Goal: Task Accomplishment & Management: Complete application form

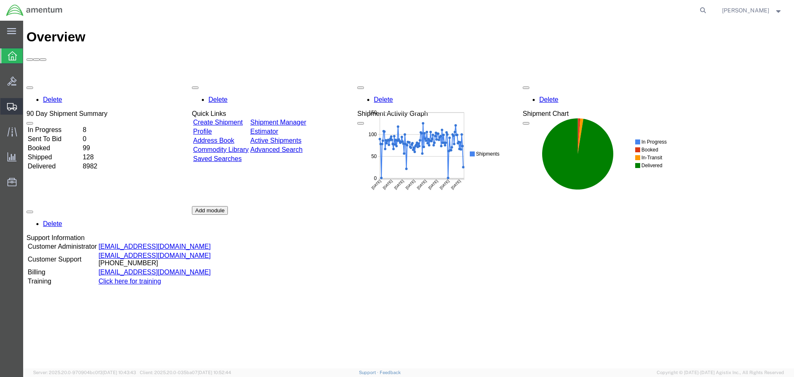
click at [0, 0] on span "Create Shipment" at bounding box center [0, 0] width 0 height 0
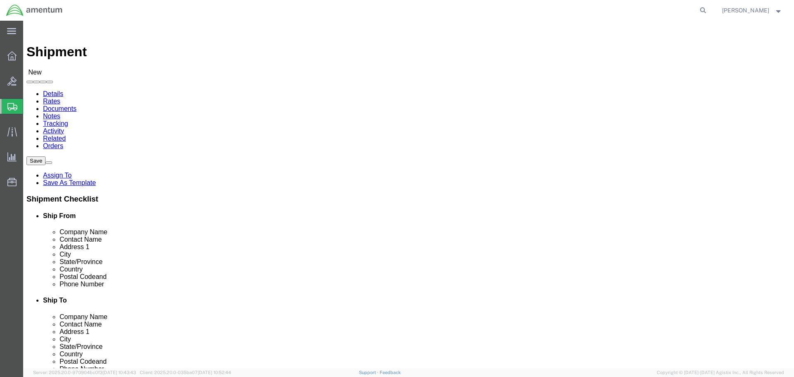
select select
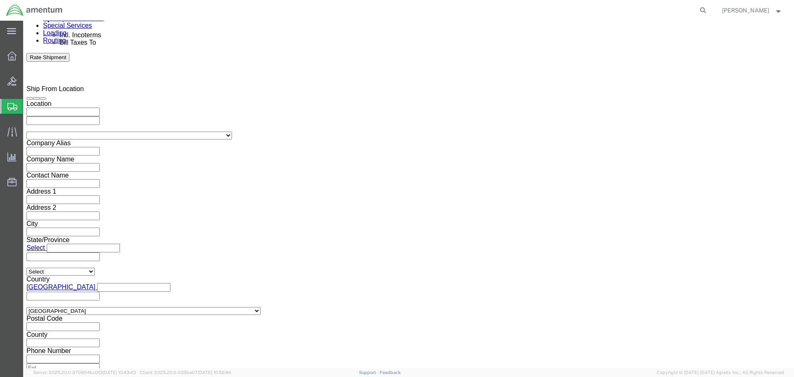
scroll to position [524, 0]
click input "text"
type input "CBP0037647, CBP0038477"
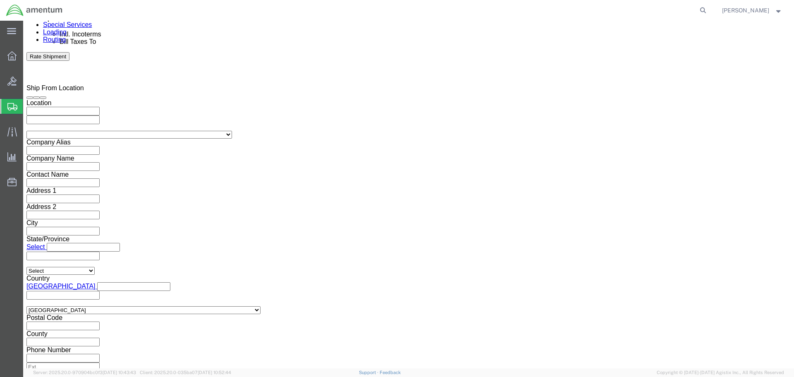
click button "Add reference"
click select "Select Account Type Activity ID Airline Appointment Number ASN Batch Request # …"
select select "DEPT"
click select "Select Account Type Activity ID Airline Appointment Number ASN Batch Request # …"
type input "CBP"
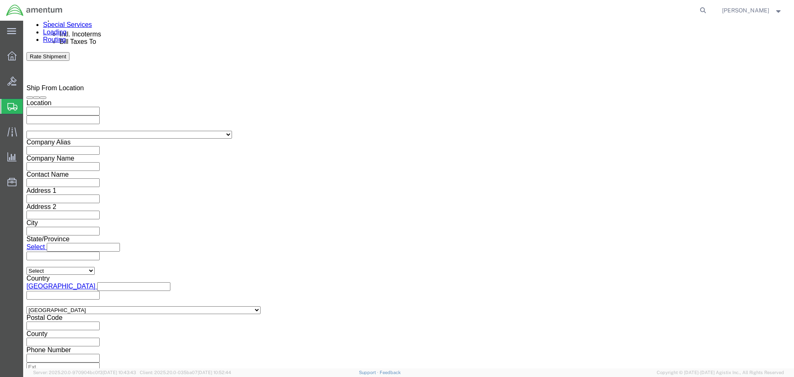
click button "Add reference"
click select "Select Account Type Activity ID Airline Appointment Number ASN Batch Request # …"
select select "SERLNUM"
click select "Select Account Type Activity ID Airline Appointment Number ASN Batch Request # …"
click input "text"
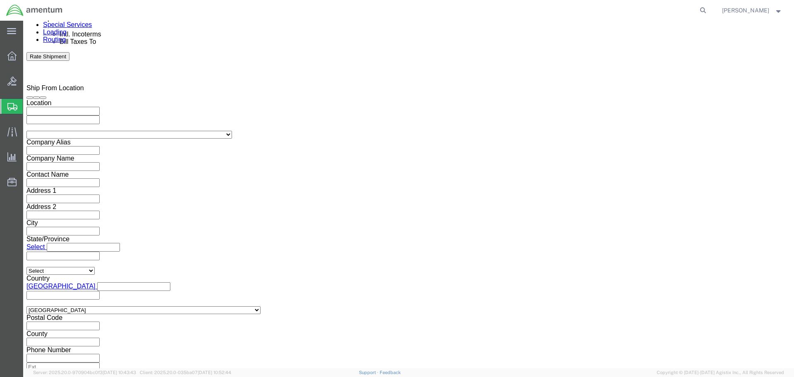
type input "41782, 25946"
click button "Add reference"
click select "Select Account Type Activity ID Airline Appointment Number ASN Batch Request # …"
select select "DELNUM"
click select "Select Account Type Activity ID Airline Appointment Number ASN Batch Request # …"
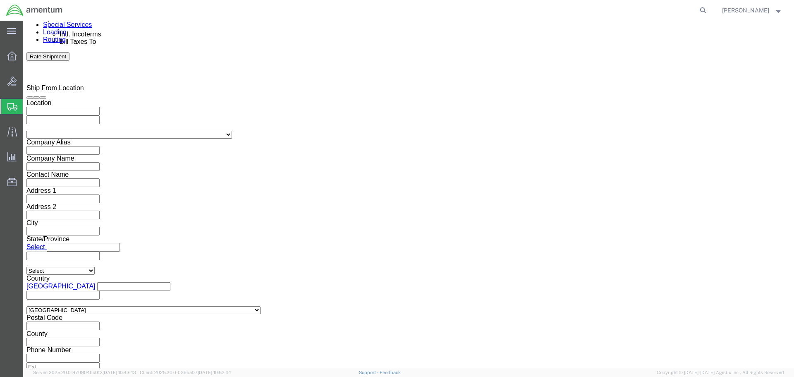
click input "text"
paste input "855840157"
click input "855840157,"
paste input "855840160"
drag, startPoint x: 172, startPoint y: 160, endPoint x: 97, endPoint y: 161, distance: 75.2
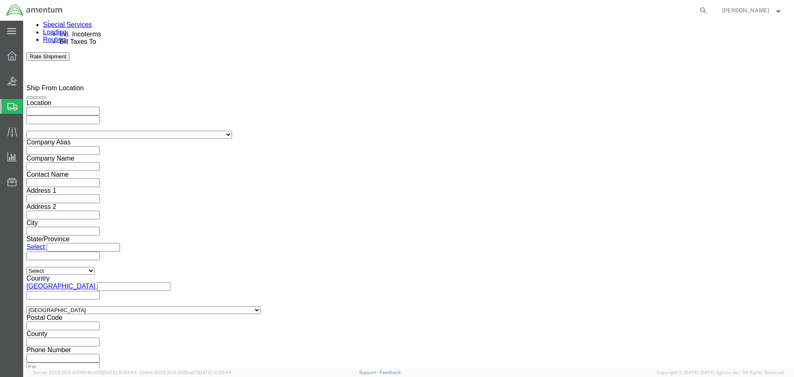
click div "Select Account Type Activity ID Airline Appointment Number ASN Batch Request # …"
type input "855840157, 855840160"
click button "Add reference"
drag, startPoint x: 291, startPoint y: 164, endPoint x: 279, endPoint y: 174, distance: 15.2
click select "Select Account Type Activity ID Airline Appointment Number ASN Batch Request # …"
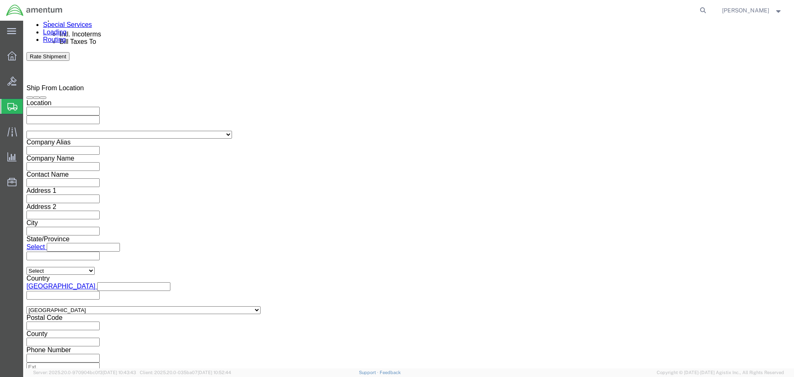
select select "PICKUPNUM"
click select "Select Account Type Activity ID Airline Appointment Number ASN Batch Request # …"
paste input "855840157, 855840160"
type input "855840157, 855840160"
click button "Add reference"
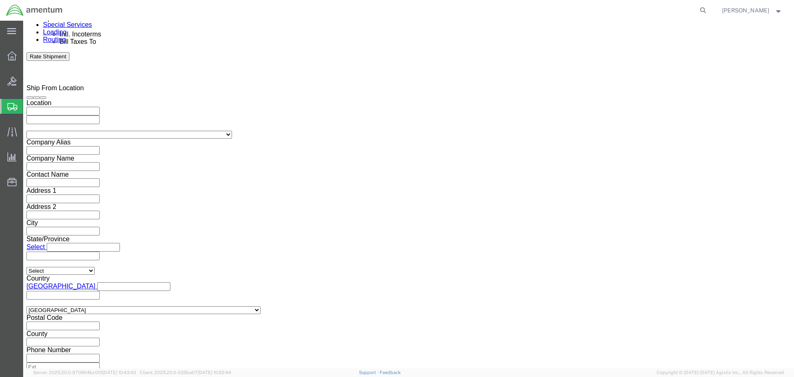
click select "Select Account Type Activity ID Airline Appointment Number ASN Batch Request # …"
select select "PROJNUM"
click select "Select Account Type Activity ID Airline Appointment Number ASN Batch Request # …"
click input "text"
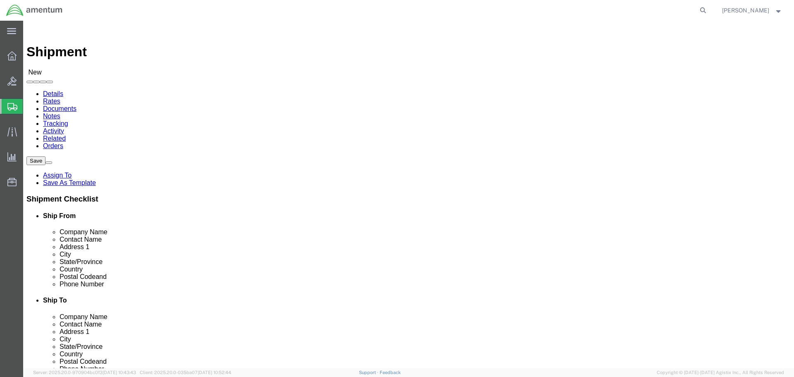
type input "6118.04.03.2219.000.NLS.0000"
click input "text"
type input "vero"
drag, startPoint x: 161, startPoint y: 191, endPoint x: 115, endPoint y: 209, distance: 49.6
click p "- Airbus Helicopters, Inc - ([PERSON_NAME]) [STREET_ADDRESS]"
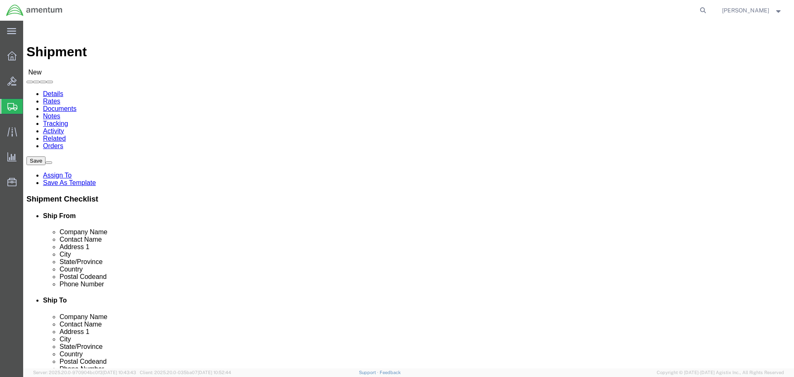
select select "[GEOGRAPHIC_DATA]"
type input "[PERSON_NAME]"
select select "49831"
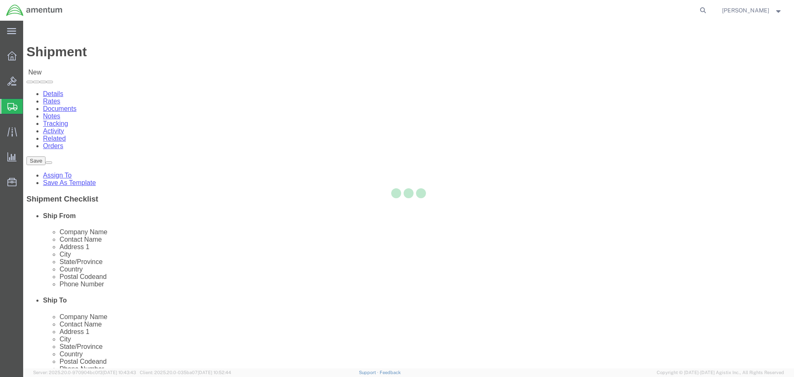
select select "[GEOGRAPHIC_DATA]"
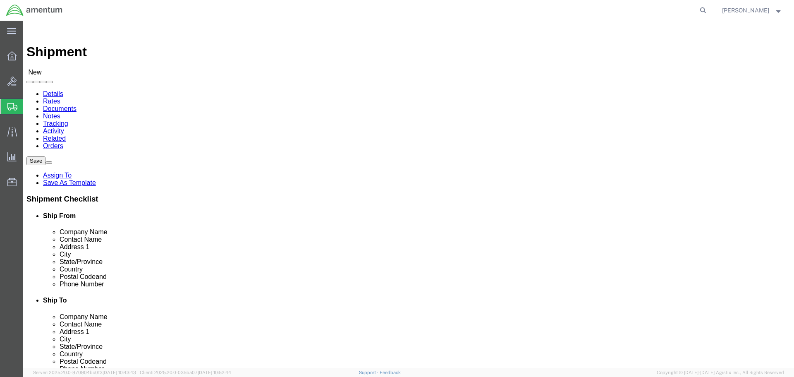
click input "text"
paste input "[PERSON_NAME][EMAIL_ADDRESS][DOMAIN_NAME]"
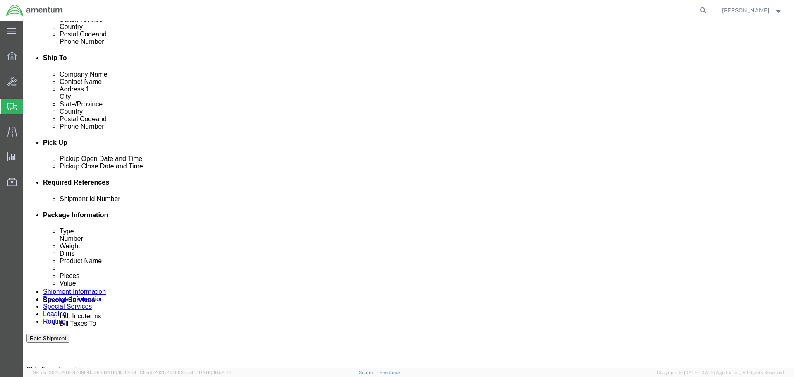
scroll to position [372, 0]
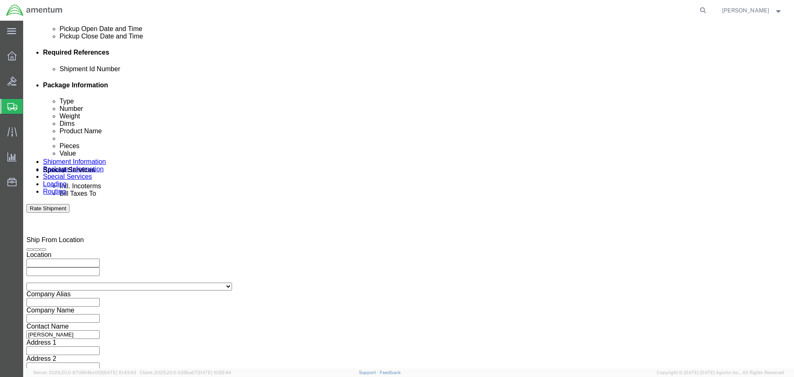
type input "[PERSON_NAME][EMAIL_ADDRESS][PERSON_NAME][DOMAIN_NAME], [DOMAIN_NAME][EMAIL_ADD…"
click div "[DATE] 8:00 AM"
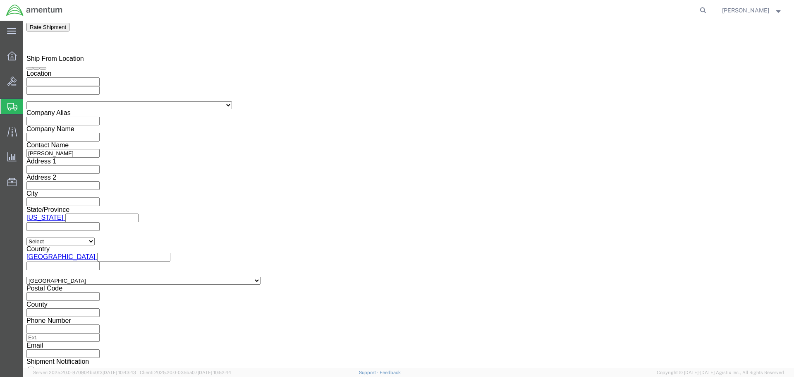
click button "Apply"
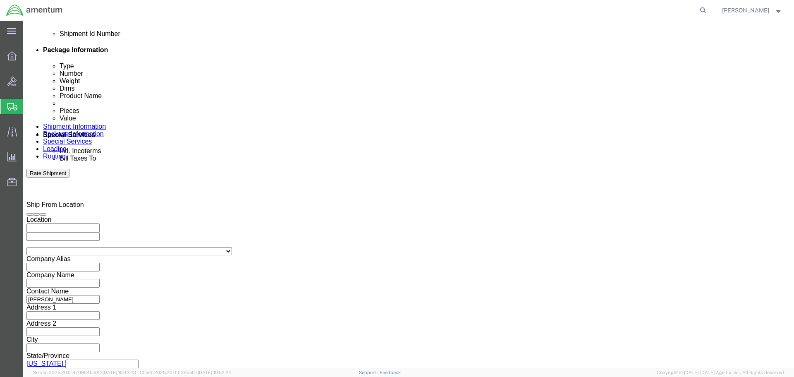
scroll to position [388, 0]
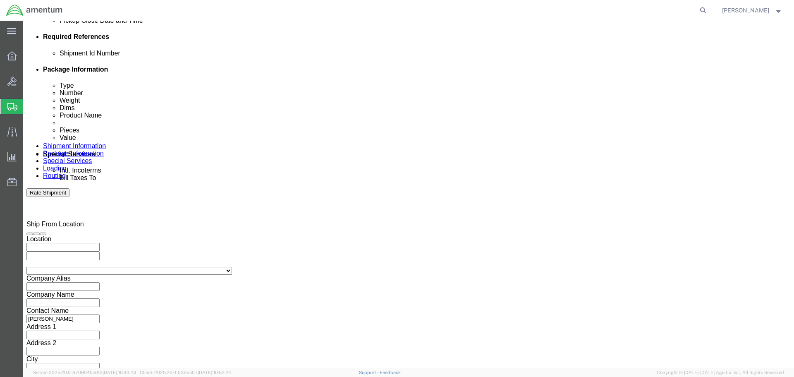
click div "[DATE] 9:00 AM"
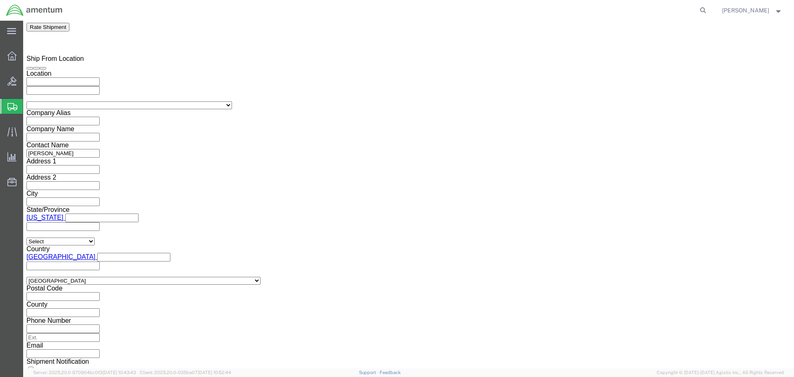
type input "4:00 PM"
click button "Apply"
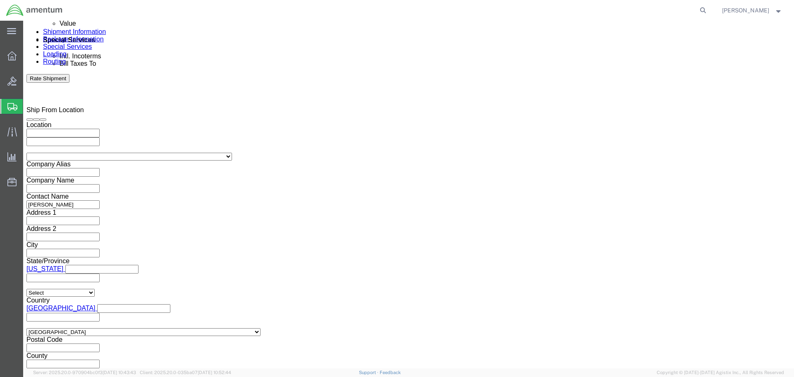
scroll to position [388, 0]
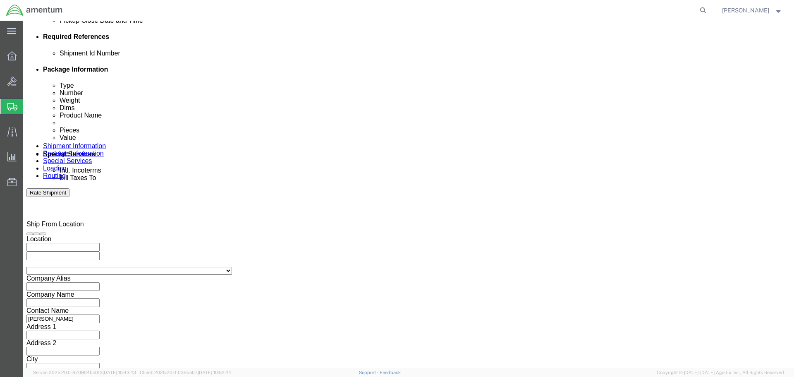
click div
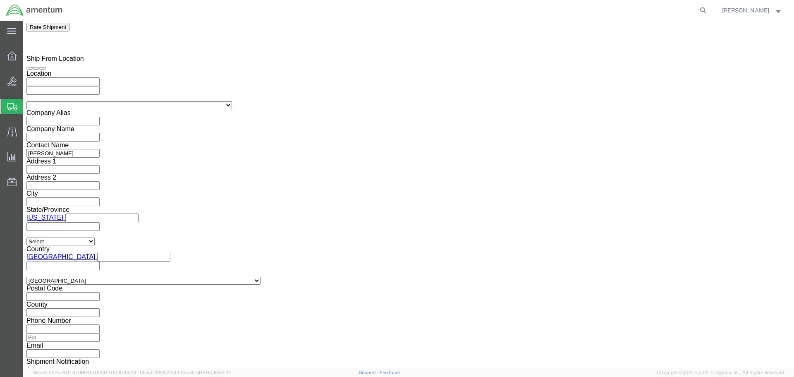
click input "5:00 PM"
click button "Apply"
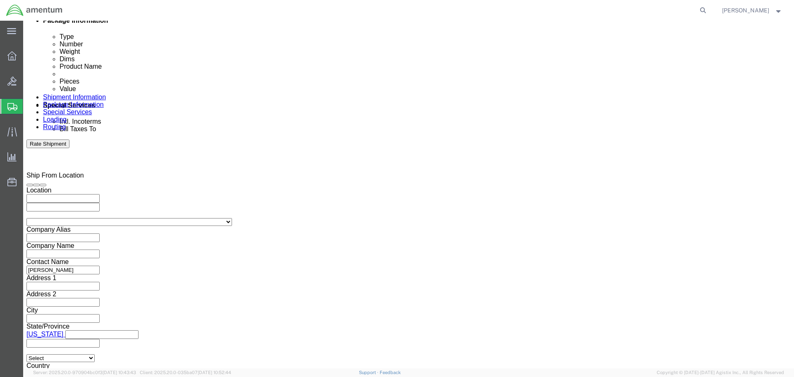
scroll to position [429, 0]
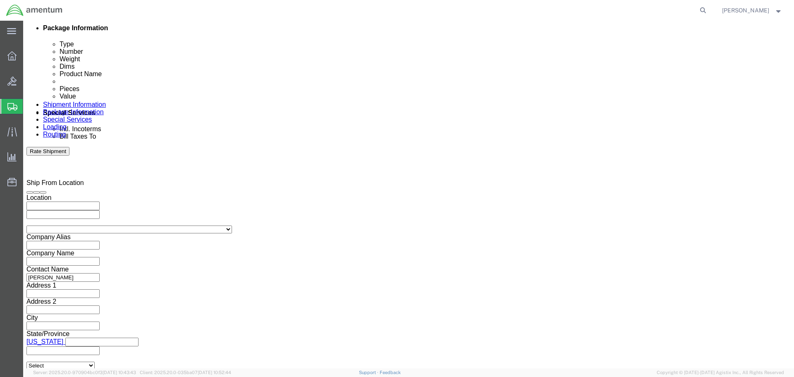
click div "[DATE] 8:00 AM"
click input "8:00 AM"
type input "8:30 AM"
click button "Apply"
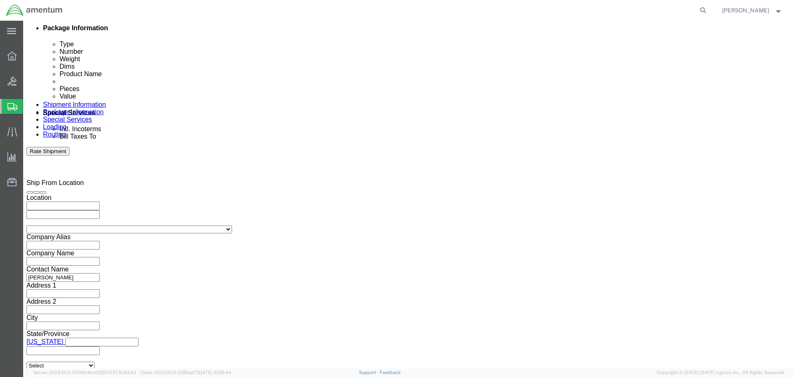
click div
click button "Apply"
click div "[DATE] 9:00 AM"
type input "3:00 PM"
click button "Apply"
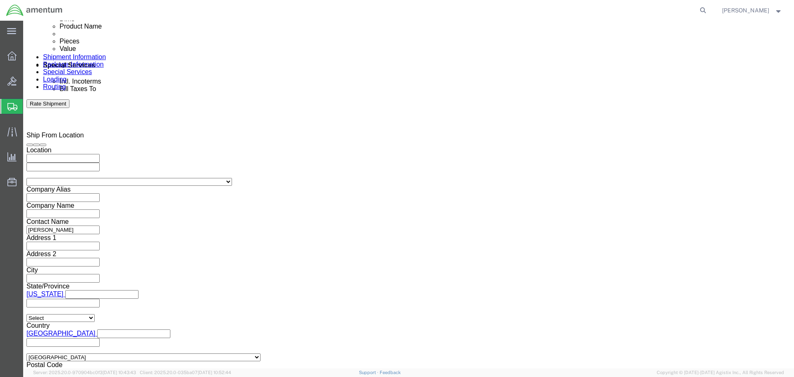
scroll to position [553, 0]
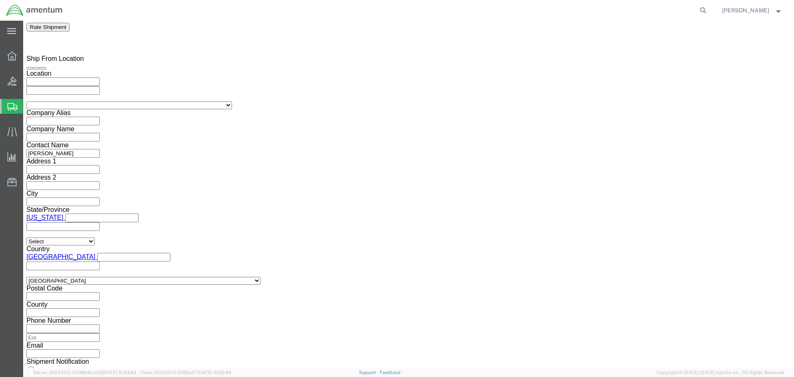
click div "Previous Continue"
click button "Continue"
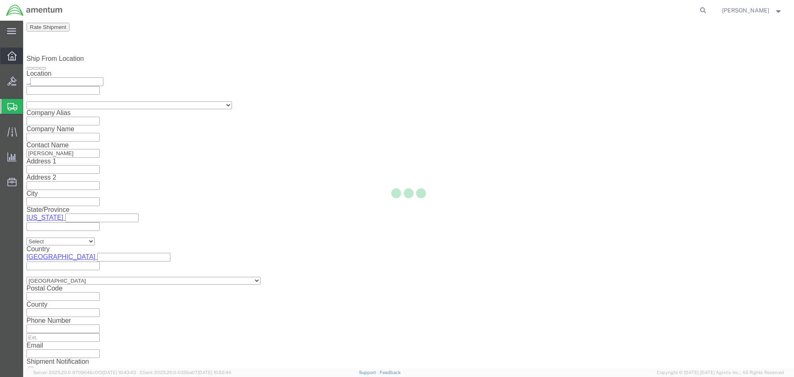
select select "49831"
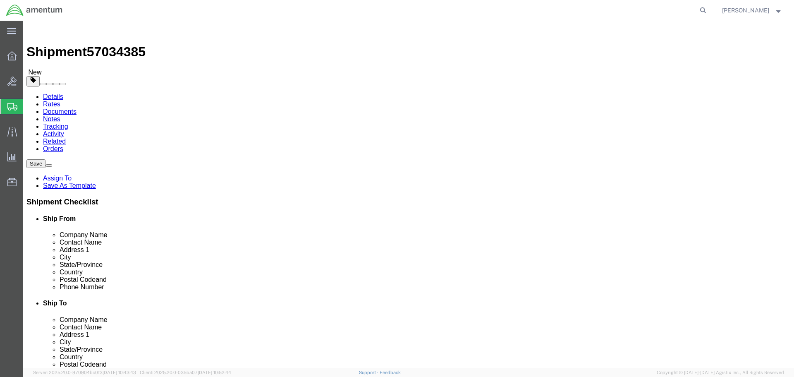
drag, startPoint x: 282, startPoint y: 145, endPoint x: 274, endPoint y: 150, distance: 9.2
click select "Select BCK Boxes Bale(s) Basket(s) Bolt(s) Bottle(s) Buckets Bulk Bundle(s) Can…"
select select "CRAT"
click select "Select BCK Boxes Bale(s) Basket(s) Bolt(s) Bottle(s) Buckets Bulk Bundle(s) Can…"
click input "1"
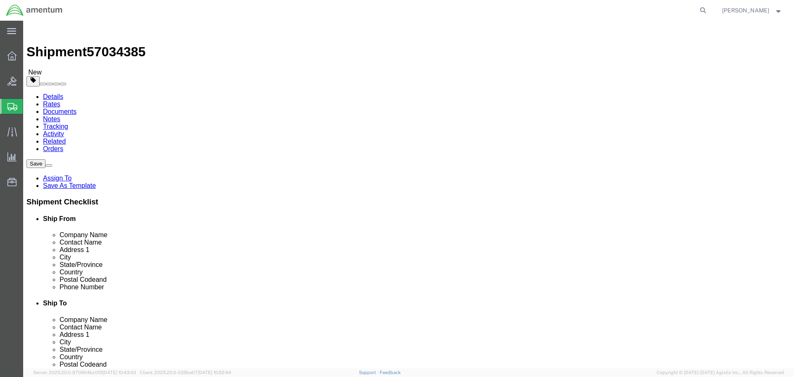
click input "text"
type input "193"
type input "25"
type input "15"
type input "600"
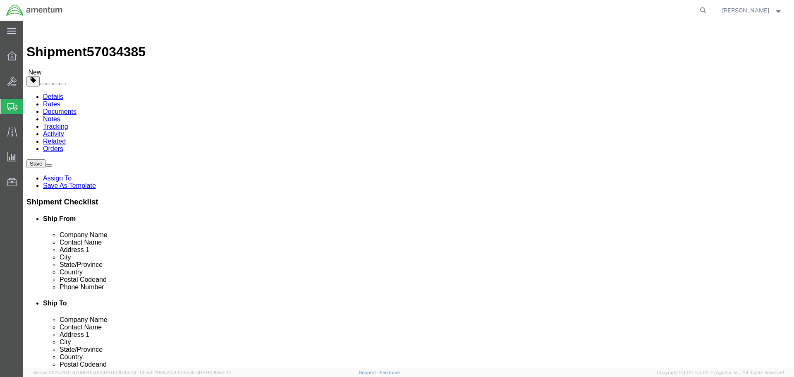
click div "Package Content # 1 1 x Crate(s) Package Type Select BCK Boxes Bale(s) Basket(s…"
click link "Add Content"
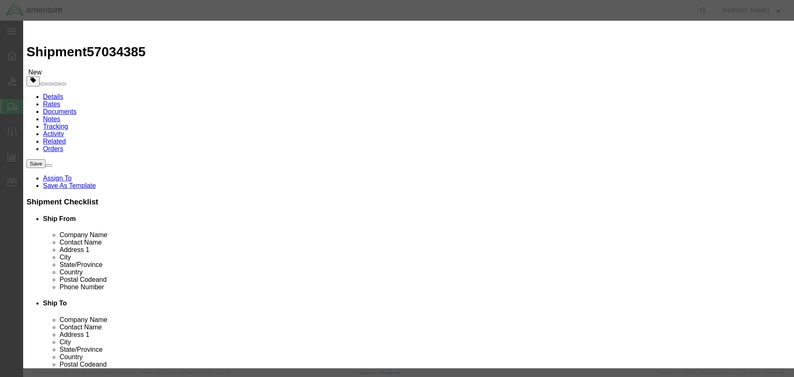
click textarea
type textarea "m"
select select "USD"
type input "Main Rot"
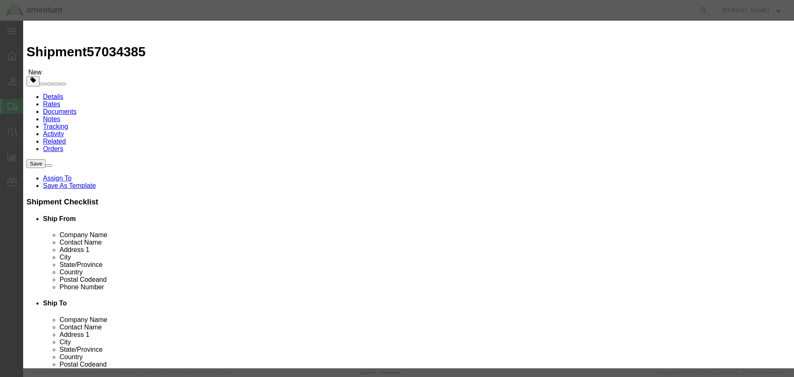
click td "Name: BLADE, MAIN ROT OR"
type input "BLADE,MAIN ROTOR"
type input "332A11002409"
type input "BLADE,MAIN ROTOR"
click input "text"
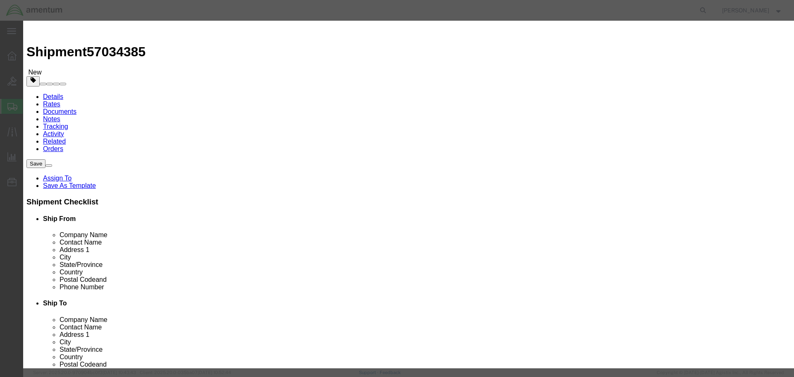
type input "1"
click input "text"
type input "120000"
click select "Select 50 55 60 65 70 85 92.5 100 125 175 250 300 400"
select select "85"
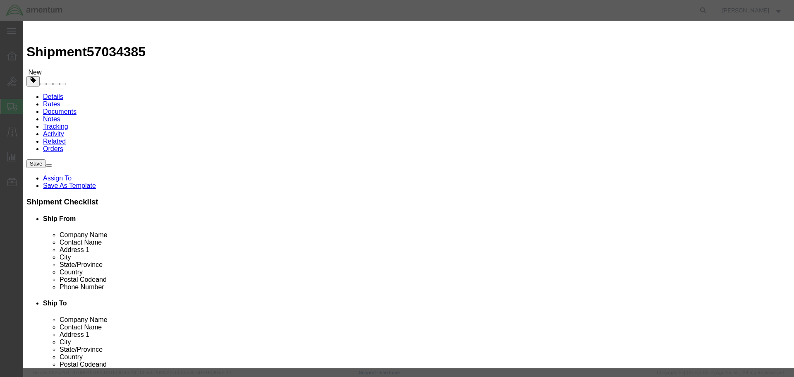
click select "Select 50 55 60 65 70 85 92.5 100 125 175 250 300 400"
click input "text"
type input "25946"
click div "Product Name BLADE,MAIN ROTOR Main Rot Pieces 1 Select Bag Barrels 100Board Fee…"
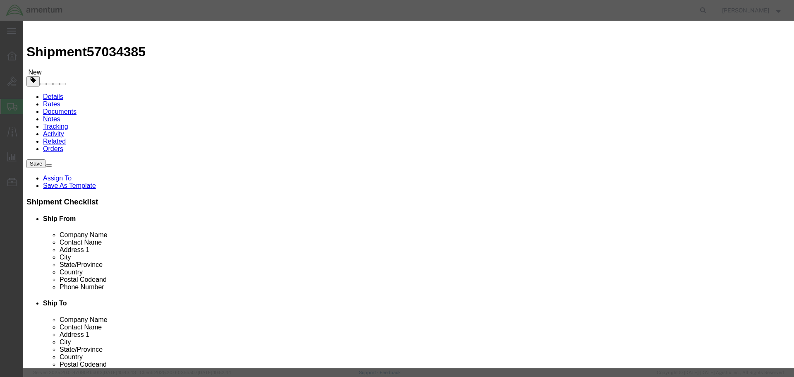
click input "checkbox"
checkbox input "true"
click button "Save & Close"
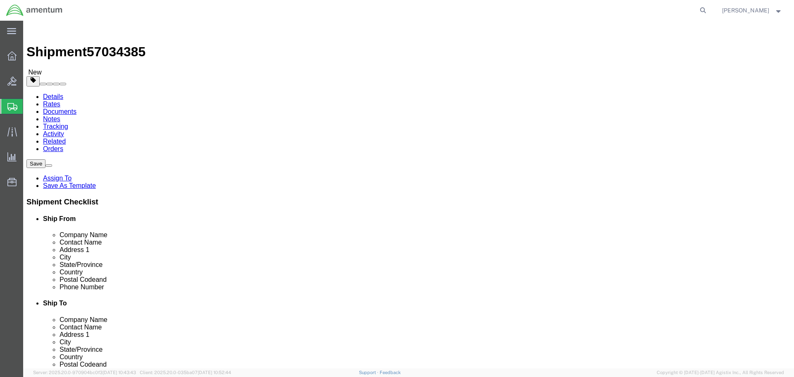
click div "Package Content # 1 1 x Crate(s) Package Type Select BCK Boxes Bale(s) Basket(s…"
drag, startPoint x: 265, startPoint y: 121, endPoint x: 299, endPoint y: 157, distance: 50.0
click span "button"
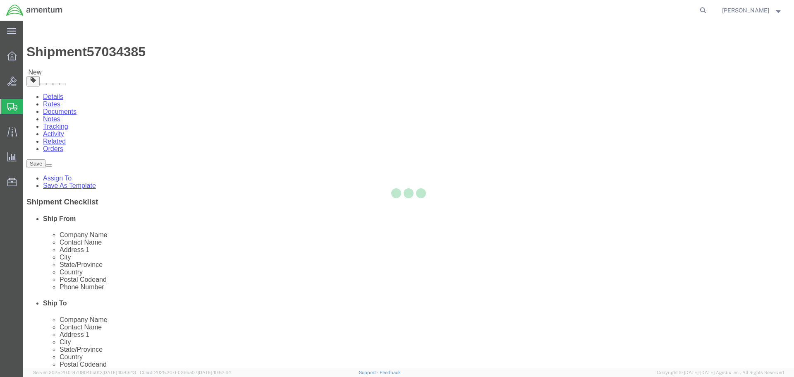
select select "CRAT"
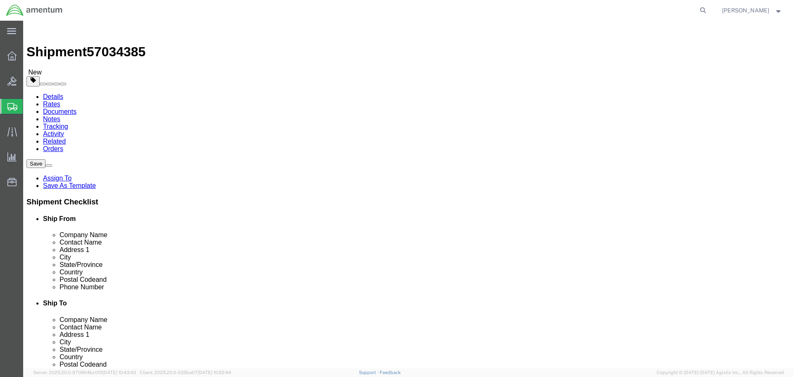
click dd "1.00 Each"
click div "Pieces: 1.00 Each Total value: 120000.00 USD"
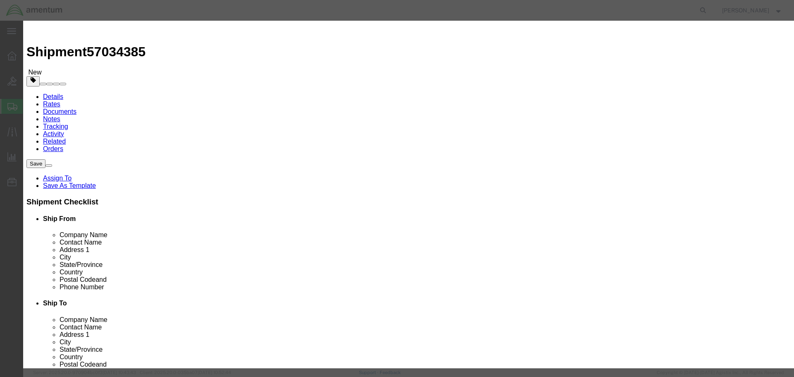
click input "25946"
type input "41782"
click input "checkbox"
checkbox input "true"
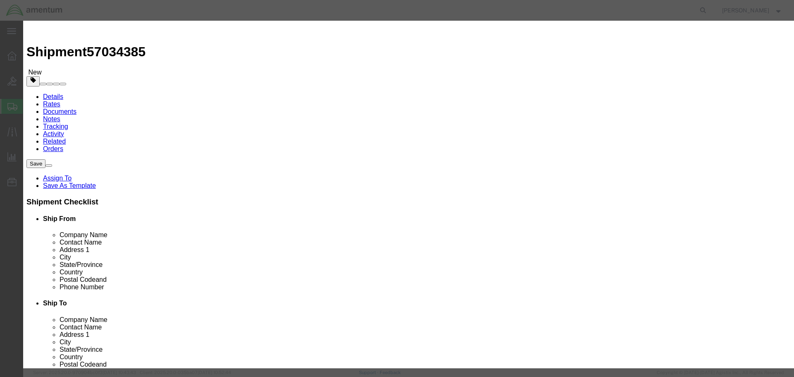
click button "Save & Close"
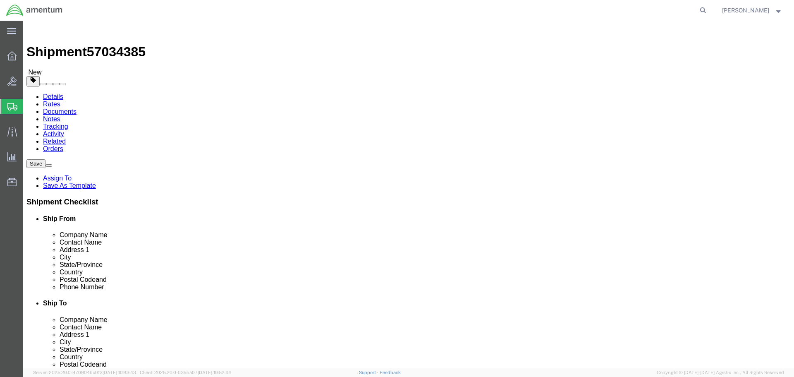
click dd "1.00 Each"
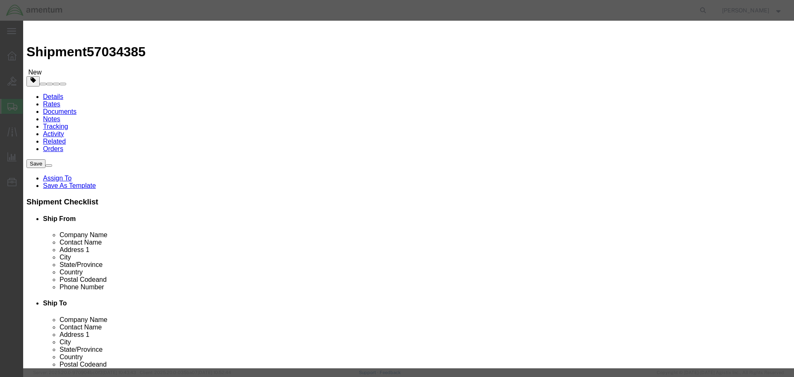
click input "checkbox"
checkbox input "true"
click button "Save & Close"
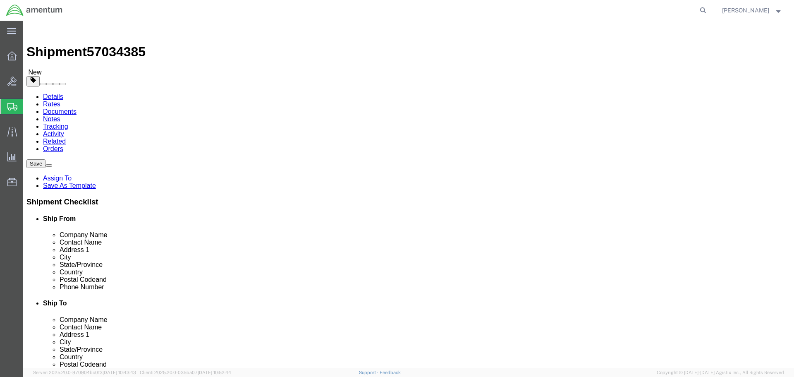
click dd "120000.00 USD"
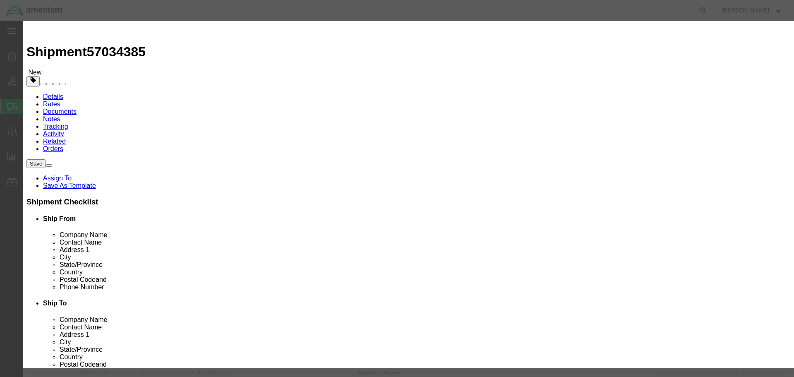
click button "Close"
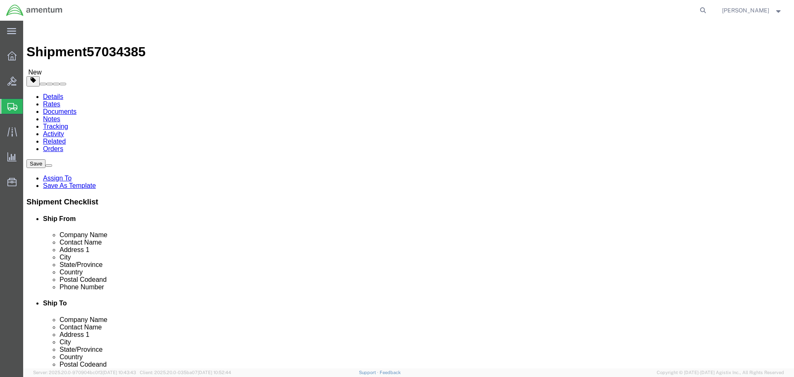
click dd "120000.00 USD"
click dl "Pieces: 1.00 Each Total value: 120000.00 USD"
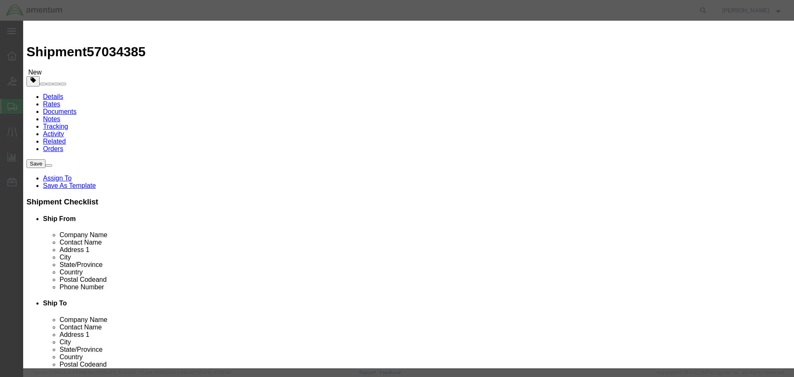
click button "Close"
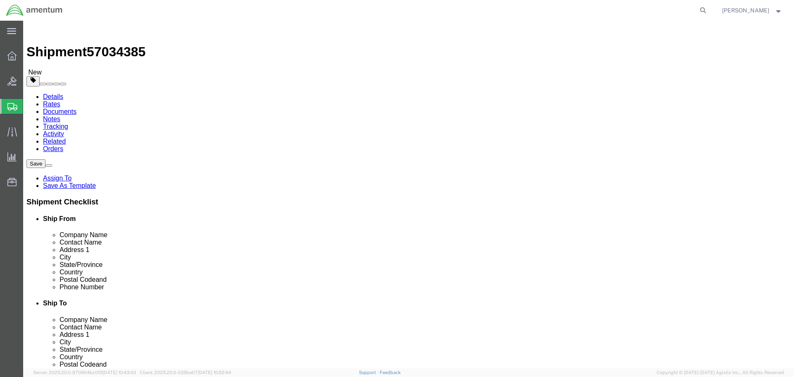
click dd "1.00 Each"
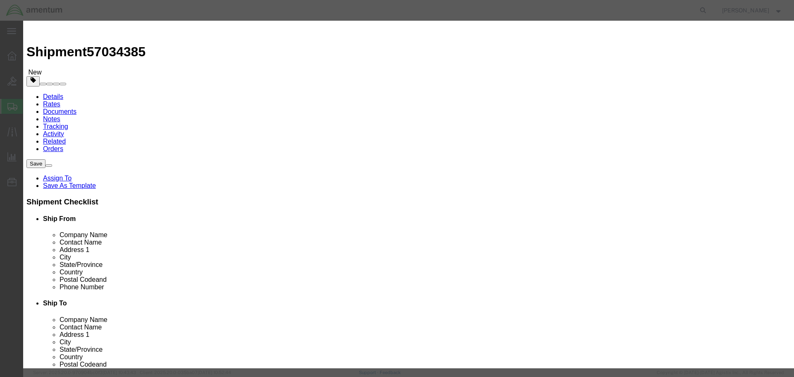
click button "Close"
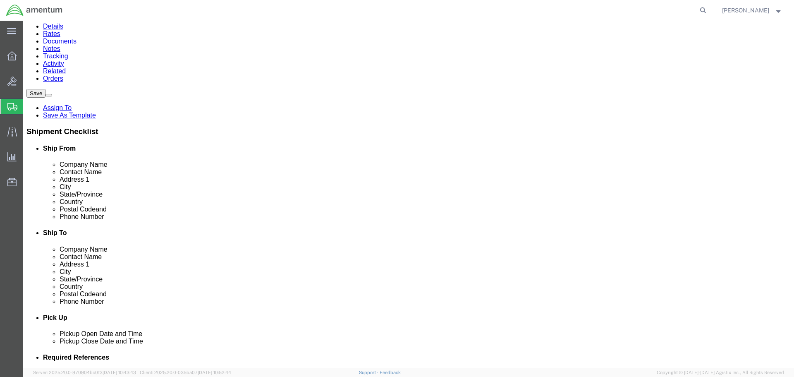
scroll to position [73, 0]
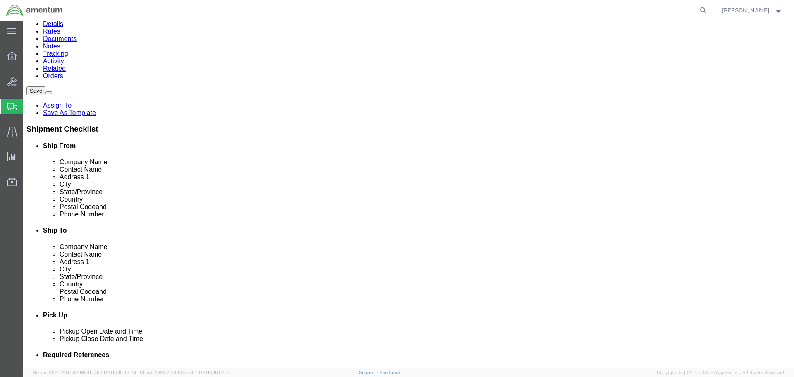
click button "Previous"
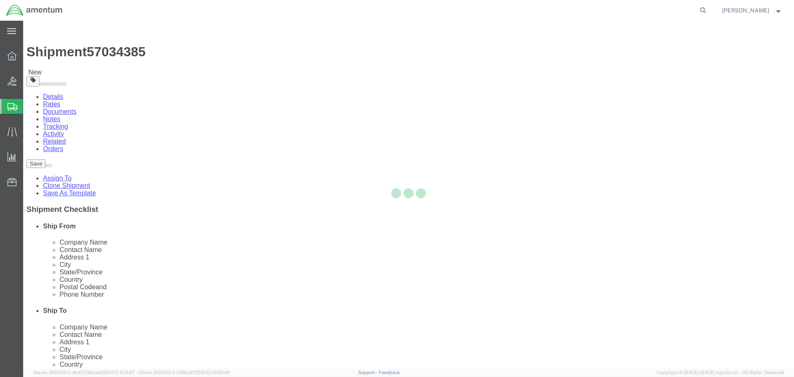
select select
select select "49831"
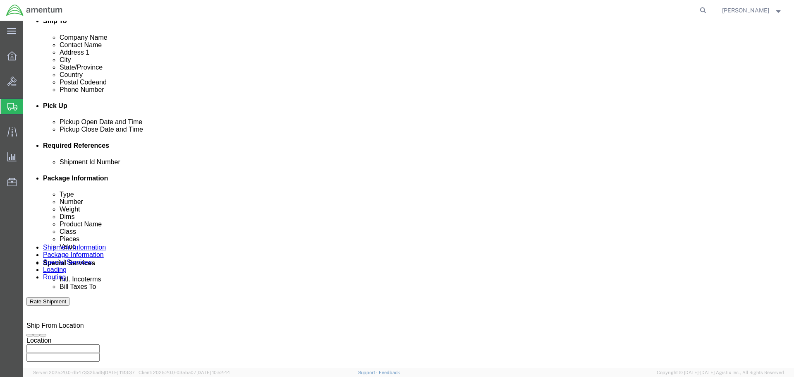
scroll to position [509, 0]
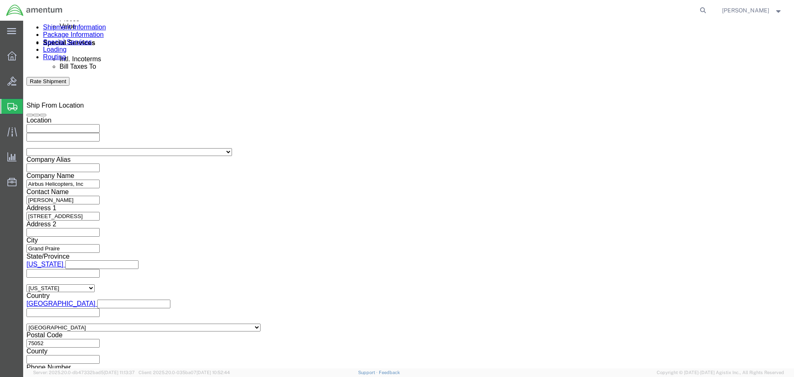
click button "Continue"
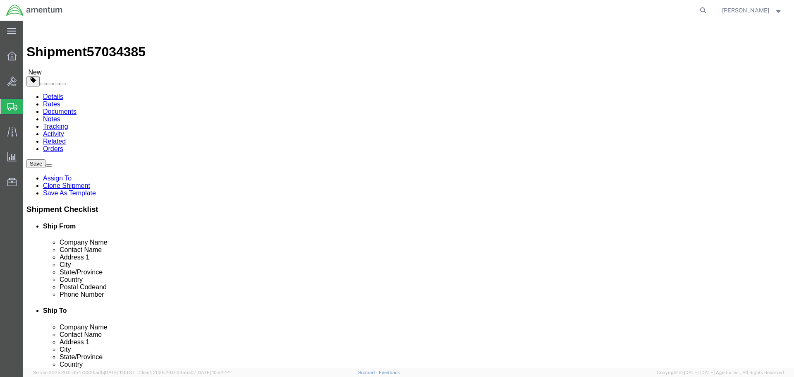
drag, startPoint x: 575, startPoint y: 317, endPoint x: 514, endPoint y: 318, distance: 61.2
click button "Continue"
click span "Select one or more"
click div "Instructions"
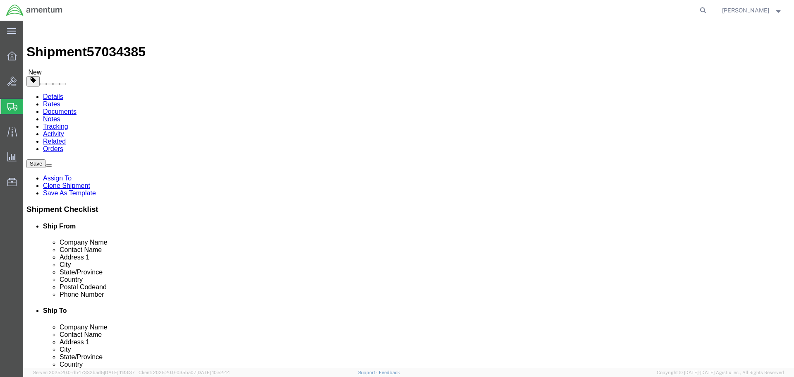
paste textarea "Pickup location is available M-F 8am-4PM. No appointment needed."
drag, startPoint x: 327, startPoint y: 182, endPoint x: 334, endPoint y: 182, distance: 6.6
click textarea "Pickup location is available M-F 8am-4PM. No appointment needed."
type textarea "Pickup location is available M-F 8AM-4PM. No appointment needed."
click textarea
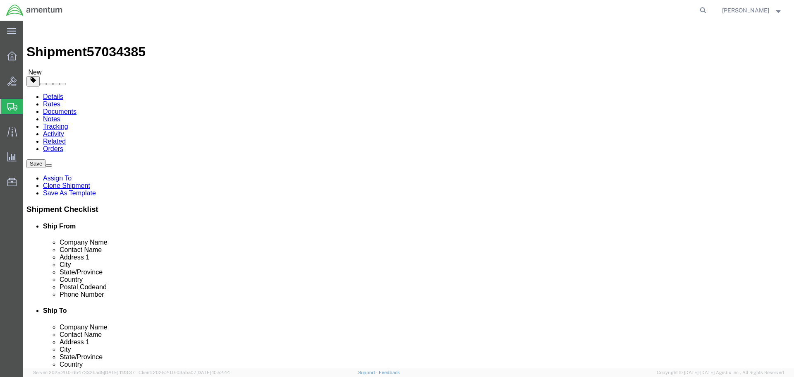
paste textarea "Please contact POC for appointment"
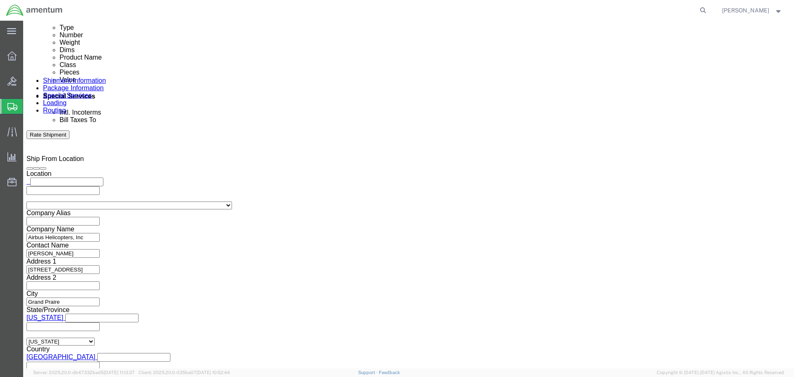
scroll to position [455, 0]
type textarea "Please contact POC for appointment"
click input "text"
type input "240000.00"
click button "Save"
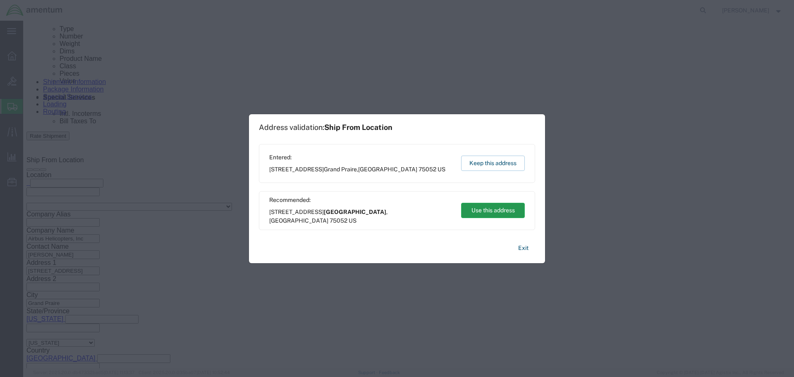
click at [489, 208] on button "Use this address" at bounding box center [493, 210] width 64 height 15
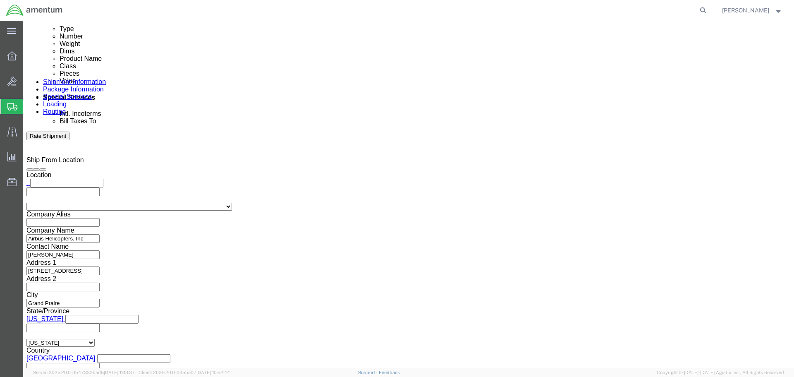
click link "Notes"
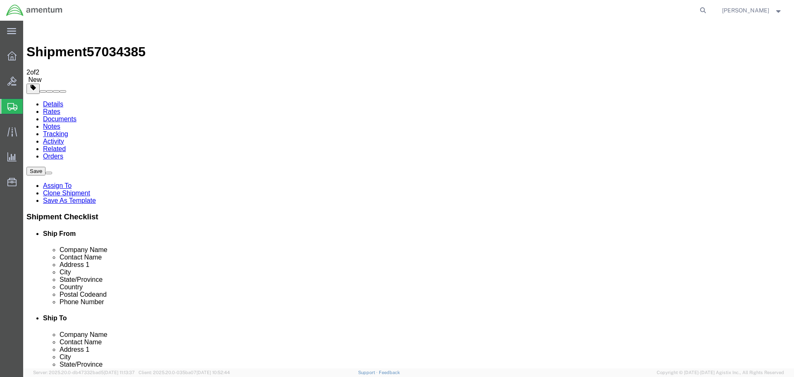
drag, startPoint x: 604, startPoint y: 82, endPoint x: 596, endPoint y: 107, distance: 26.1
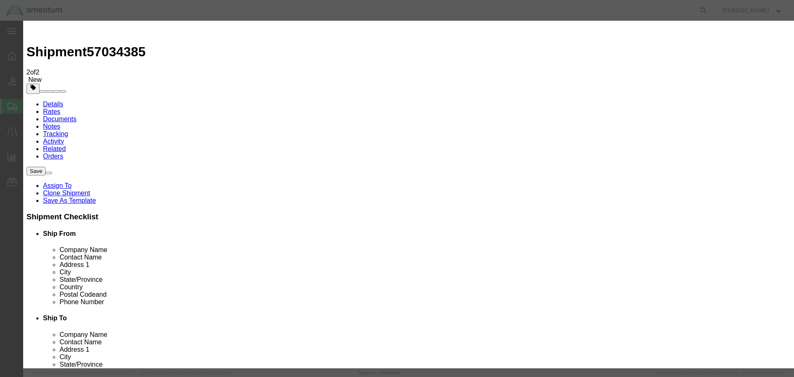
drag, startPoint x: 307, startPoint y: 221, endPoint x: 293, endPoint y: 211, distance: 17.2
paste textarea "Ensure your bid includes insurance value of $120,000"
type textarea "Ensure your bid includes insurance value of $120,000"
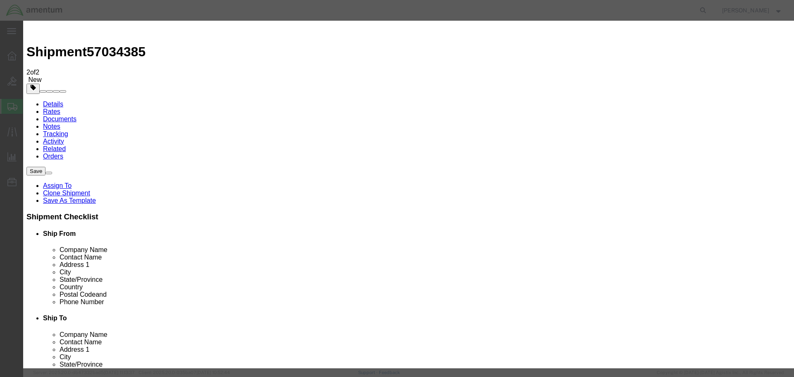
select select "BID_NOTES"
select select "PUBLIC"
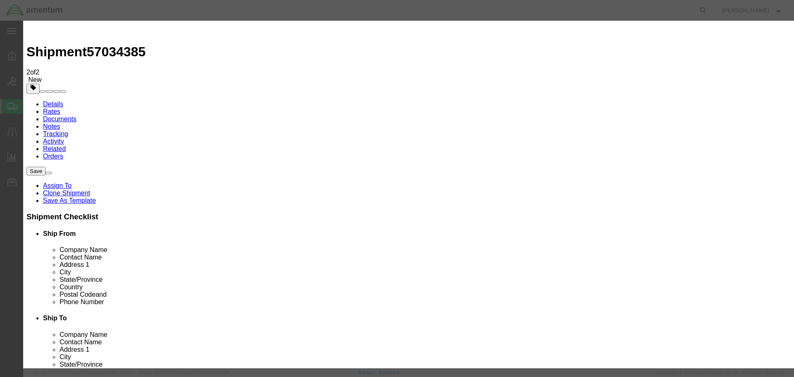
type textarea "Ensure your bid includes insurance value of $240,000"
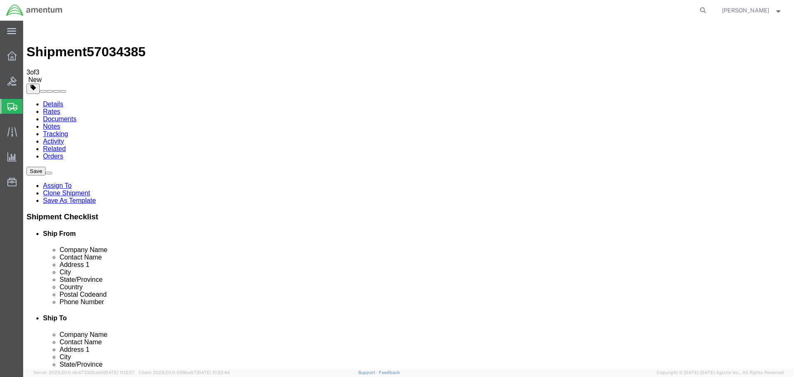
click at [110, 44] on span "57034385" at bounding box center [116, 51] width 59 height 15
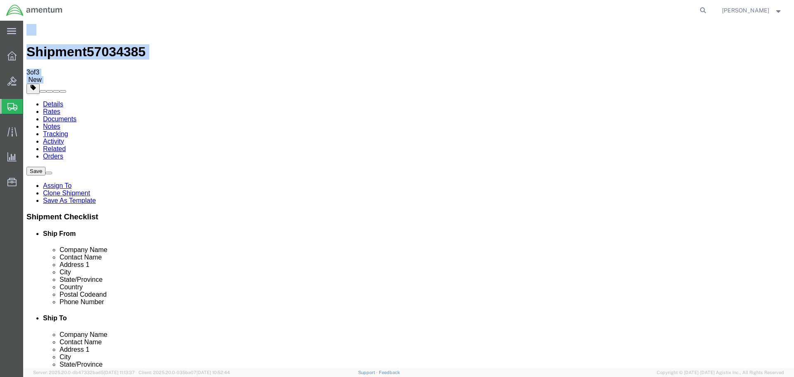
drag, startPoint x: 291, startPoint y: 36, endPoint x: 281, endPoint y: 32, distance: 10.5
click at [291, 36] on div "Shipment 57034385 3 of 3 New" at bounding box center [408, 54] width 764 height 60
click at [200, 27] on div "Shipment 57034385 3 of 3 New" at bounding box center [408, 54] width 764 height 60
click at [185, 30] on div "Shipment 57034385 3 of 3 New" at bounding box center [408, 54] width 764 height 60
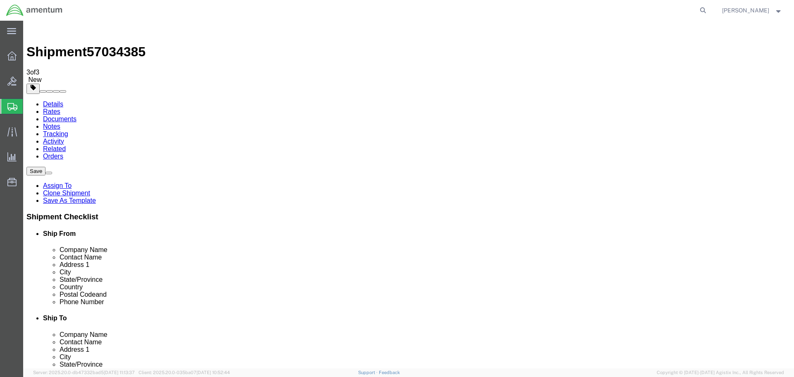
click at [123, 44] on span "57034385" at bounding box center [116, 51] width 59 height 15
copy span "57034385"
click at [45, 100] on link "Details" at bounding box center [53, 103] width 20 height 7
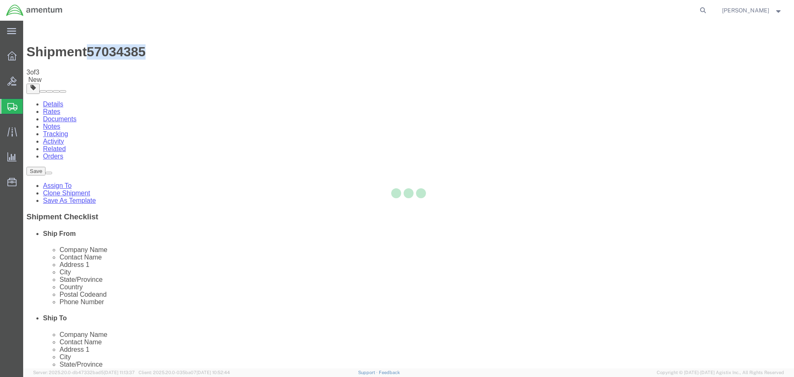
select select "49831"
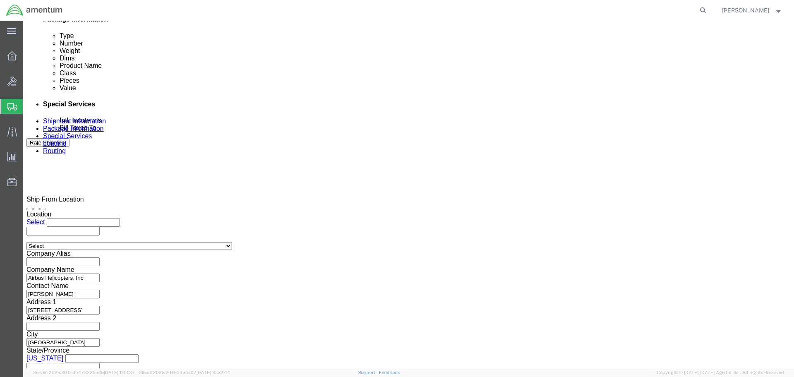
scroll to position [427, 0]
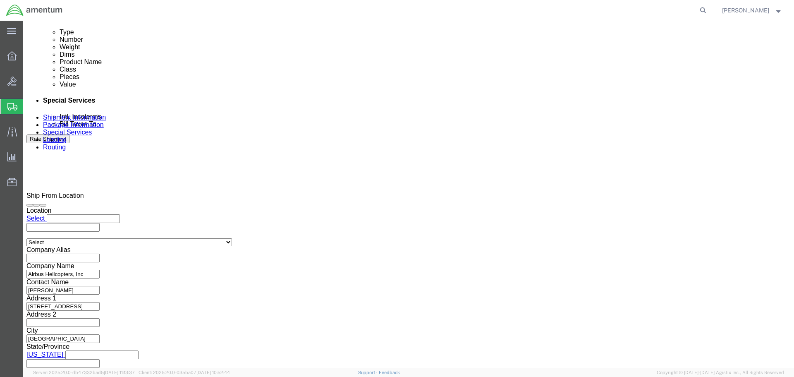
click select "Select Account Type Activity ID Airline Appointment Number ASN Batch Request # …"
click div "Shipment Id Number CBP0037647, CBP0038477 Select Account Type Activity ID Airli…"
click icon
drag, startPoint x: 23, startPoint y: 230, endPoint x: 191, endPoint y: 218, distance: 168.2
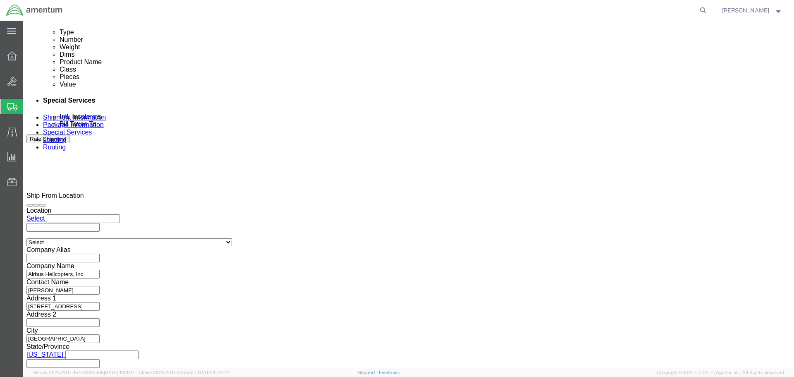
click div "Shipment Id Number CBP0037647, CBP0038477 Select Account Type Activity ID Airli…"
click input "855840157, 855840160"
click div "Select Account Type Activity ID Airline Appointment Number ASN Batch Request # …"
click button "Add reference"
click input "text"
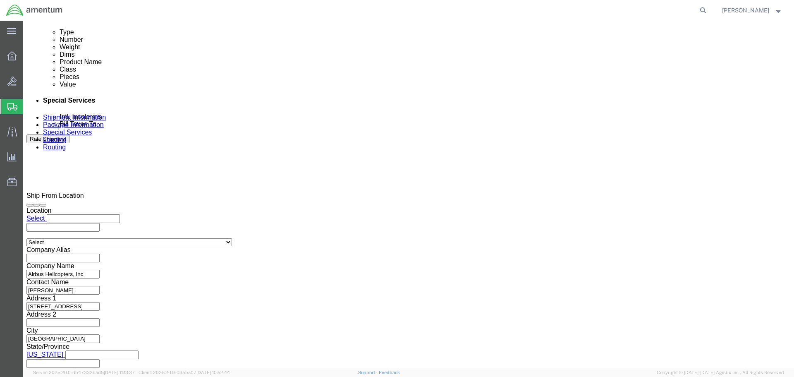
drag, startPoint x: 525, startPoint y: 229, endPoint x: 501, endPoint y: 229, distance: 24.4
click input "CBP"
click icon "button"
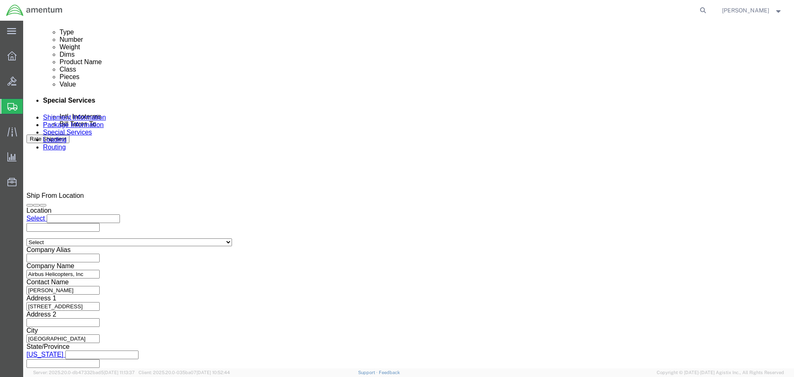
click button "Add reference"
click select "Select Account Type Activity ID Airline Appointment Number ASN Batch Request # …"
select select "PROJNUM"
click select "Select Account Type Activity ID Airline Appointment Number ASN Batch Request # …"
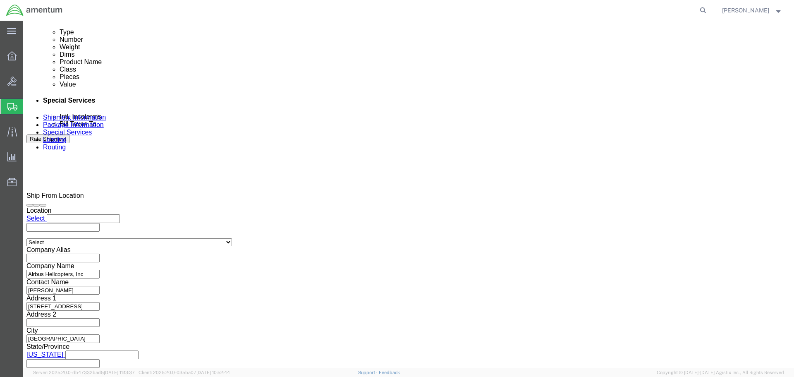
type input "6118.04.03.2219.000.NLS.0000"
click button "Add reference"
click select "Select Account Type Activity ID Airline Appointment Number ASN Batch Request # …"
select select "SERLNUM"
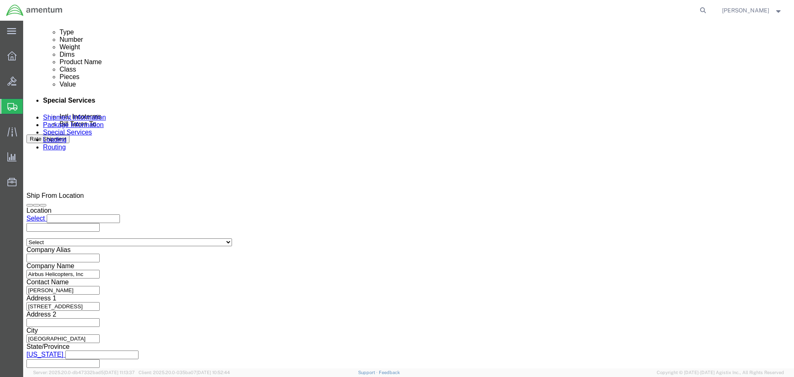
click select "Select Account Type Activity ID Airline Appointment Number ASN Batch Request # …"
click input "text"
type input "25946, 41782"
click div "Shipment Id Number CBP0037647, CBP0038477 Select Account Type Activity ID Airli…"
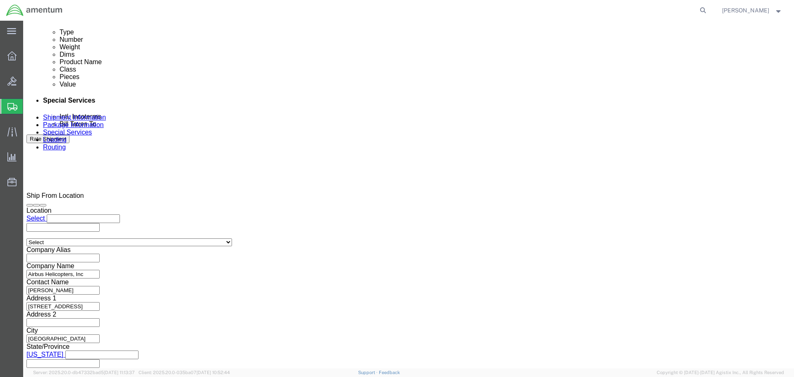
click button "Save"
click span "57034385"
copy span "57034385"
drag, startPoint x: 734, startPoint y: 33, endPoint x: 730, endPoint y: 36, distance: 5.4
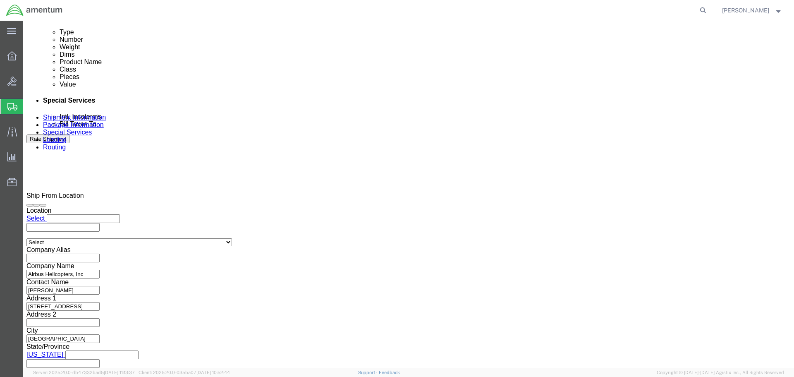
click button "Save"
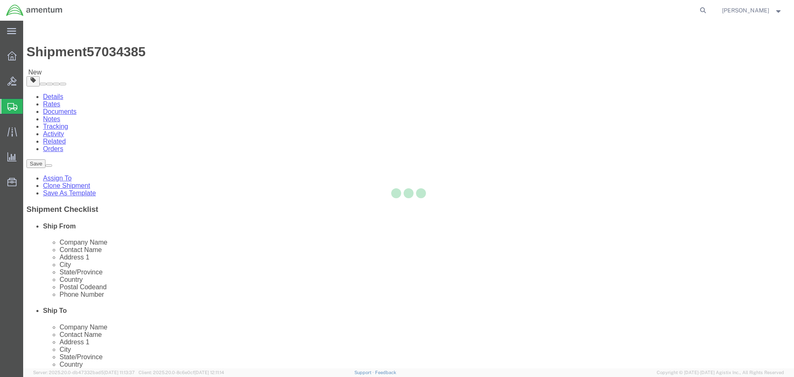
select select
select select "49831"
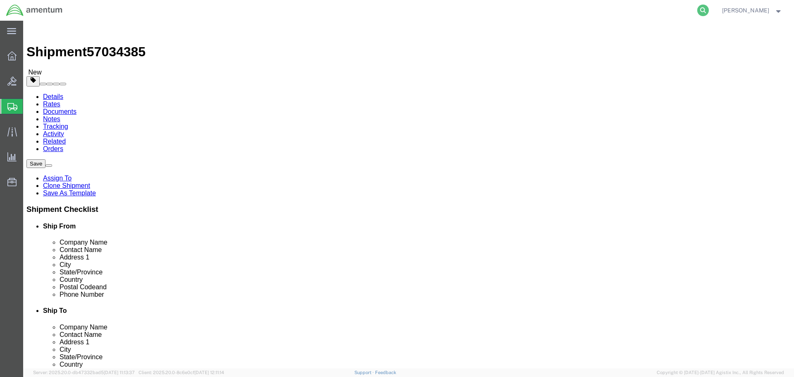
click at [708, 12] on icon at bounding box center [703, 11] width 12 height 12
paste input "56744660"
type input "56744660"
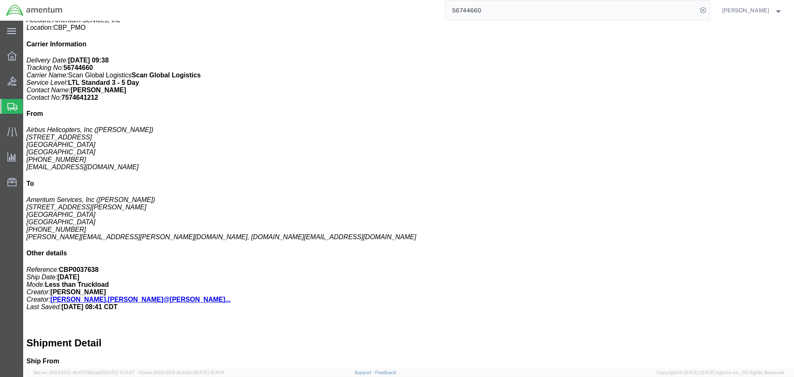
scroll to position [76, 0]
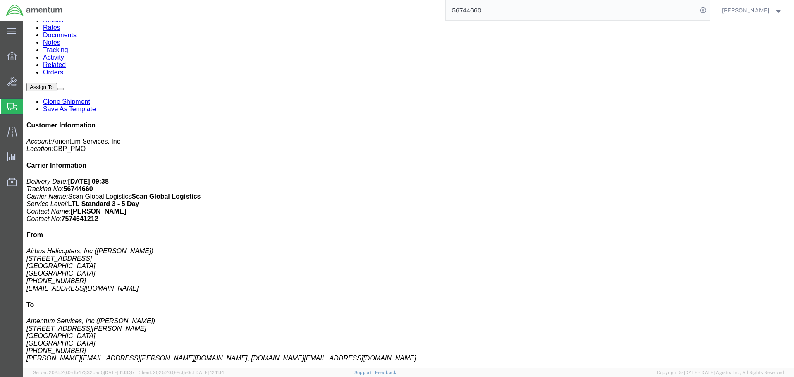
click link "Notes"
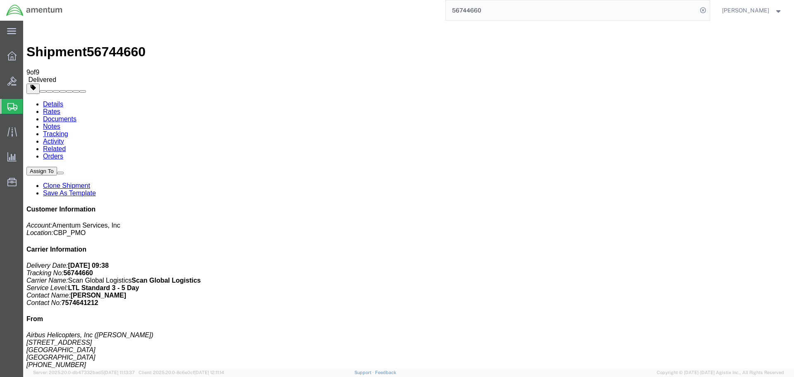
drag, startPoint x: 253, startPoint y: 258, endPoint x: 343, endPoint y: 269, distance: 90.3
copy td "Pickup location is available M-F 8am-4PM. No appointment needed."
drag, startPoint x: 253, startPoint y: 245, endPoint x: 365, endPoint y: 247, distance: 111.6
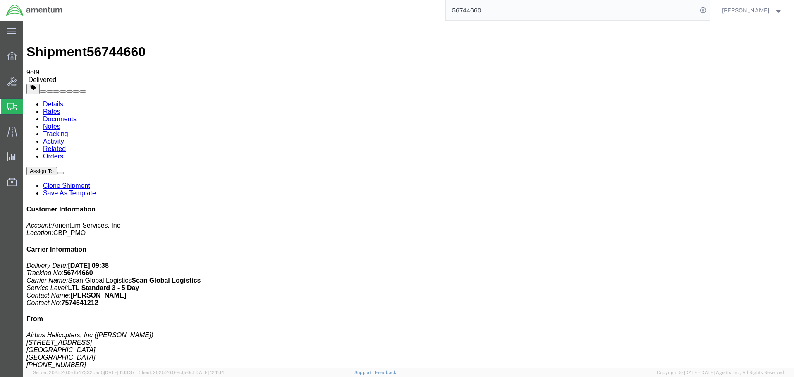
copy td "Please contact POC for appointment"
drag, startPoint x: 253, startPoint y: 223, endPoint x: 279, endPoint y: 237, distance: 28.9
copy span "Ensure your bid includes insurance value of $120,000"
